Goal: Register for event/course

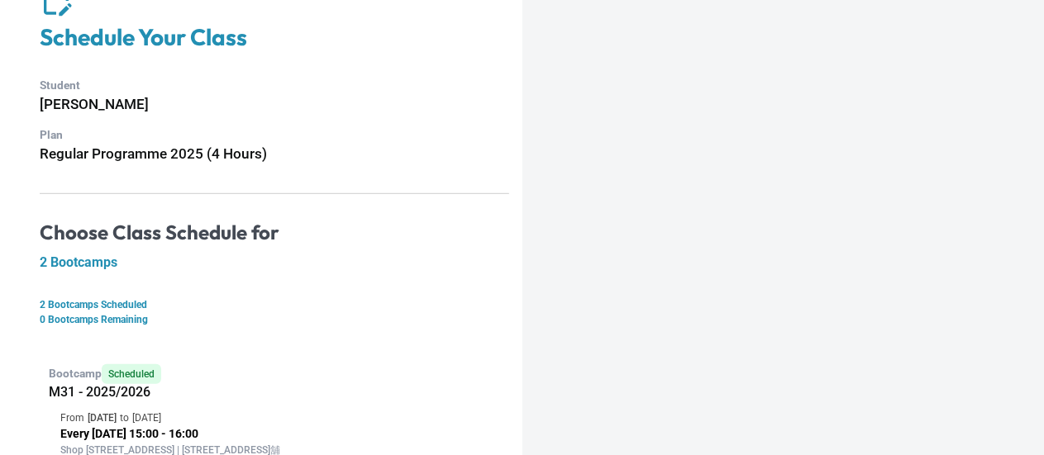
scroll to position [369, 0]
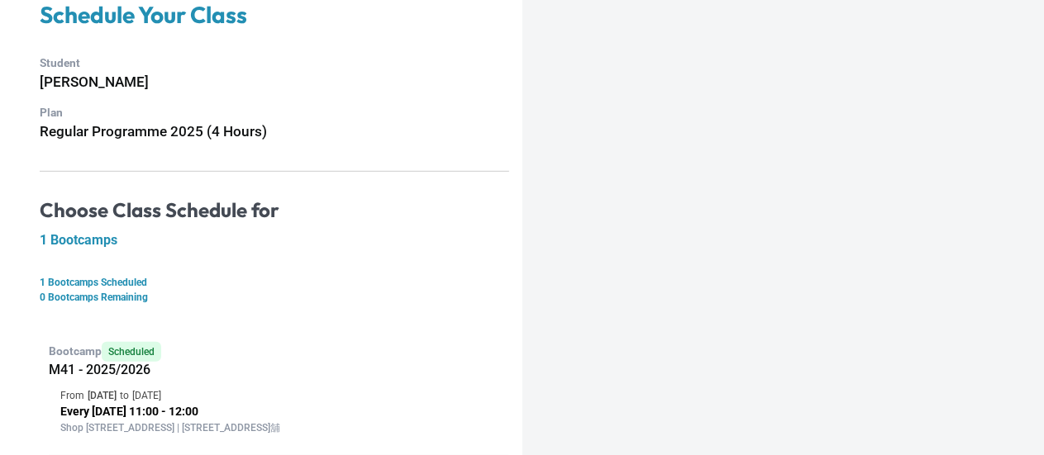
scroll to position [165, 0]
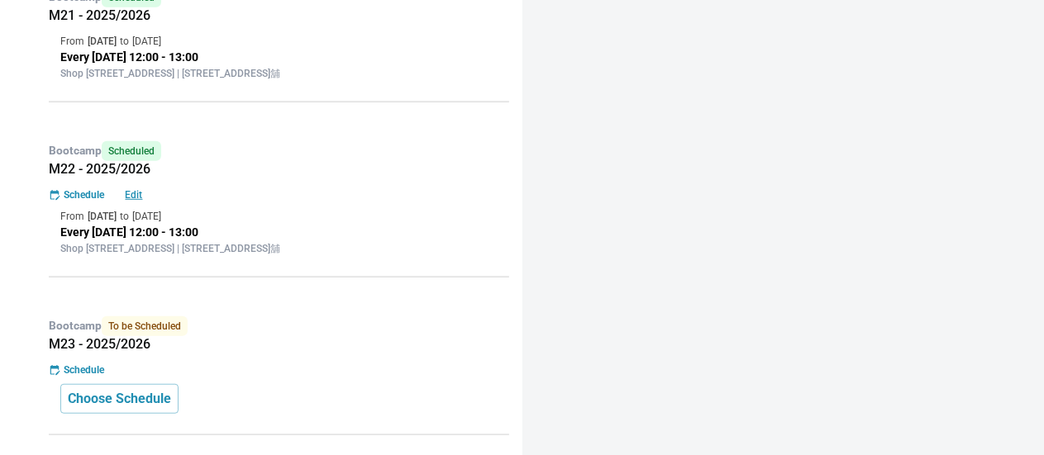
scroll to position [331, 0]
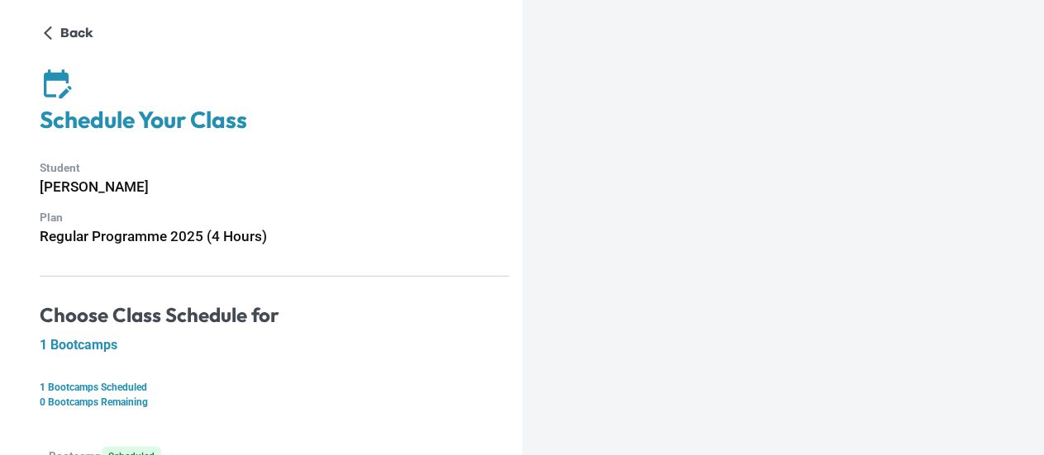
scroll to position [179, 0]
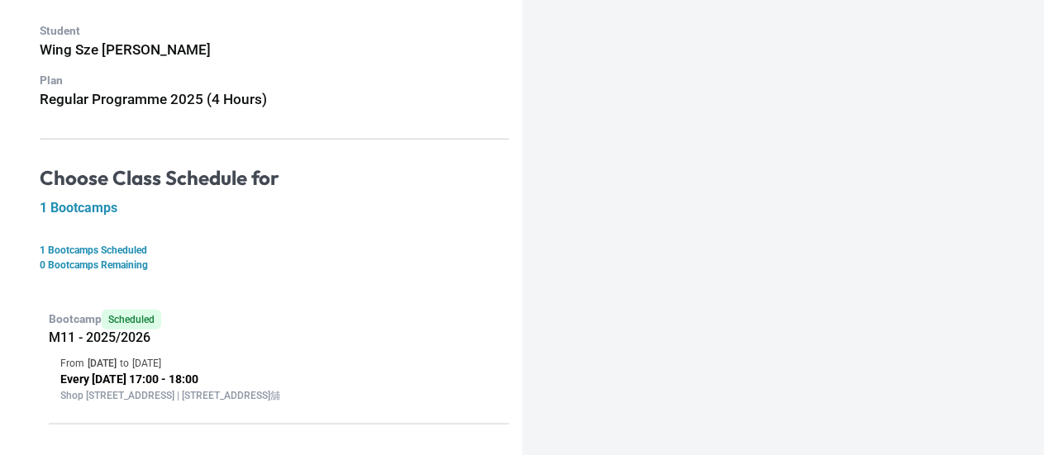
scroll to position [179, 0]
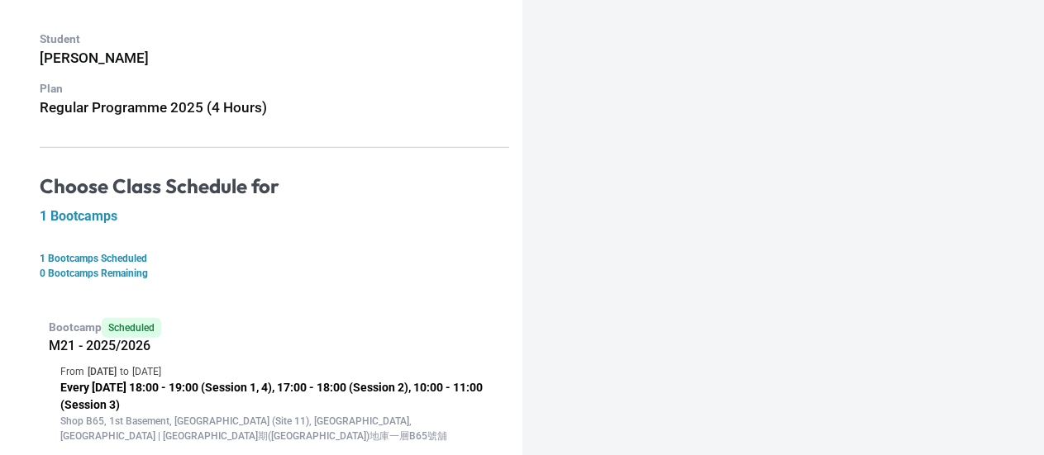
scroll to position [197, 0]
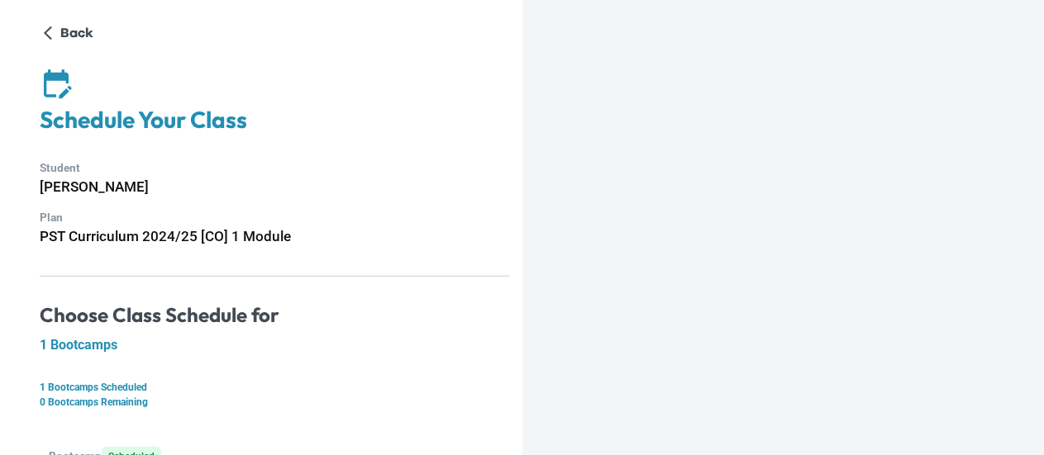
scroll to position [165, 0]
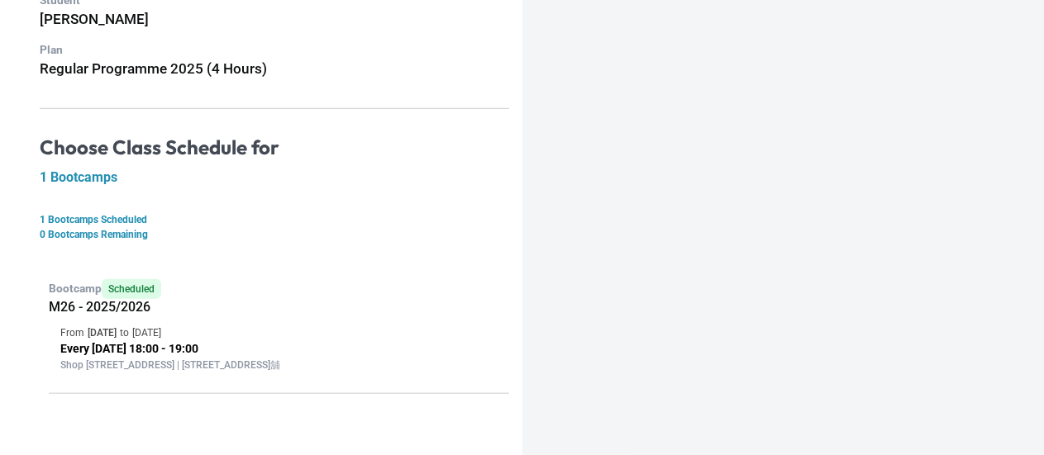
scroll to position [179, 0]
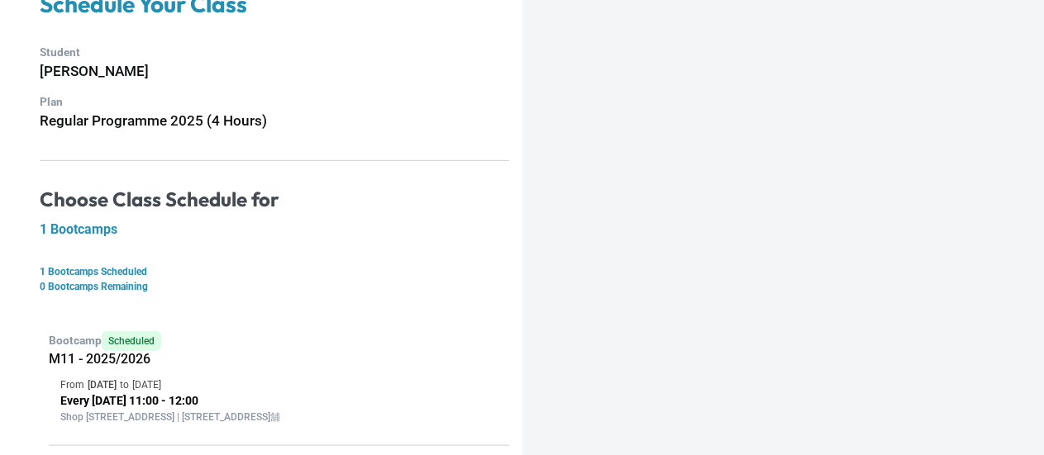
scroll to position [165, 0]
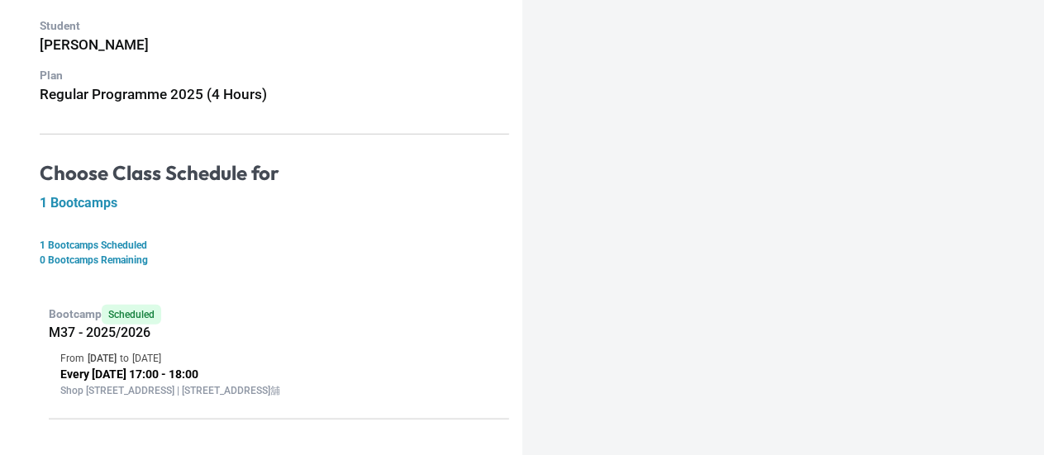
scroll to position [179, 0]
